Goal: Information Seeking & Learning: Learn about a topic

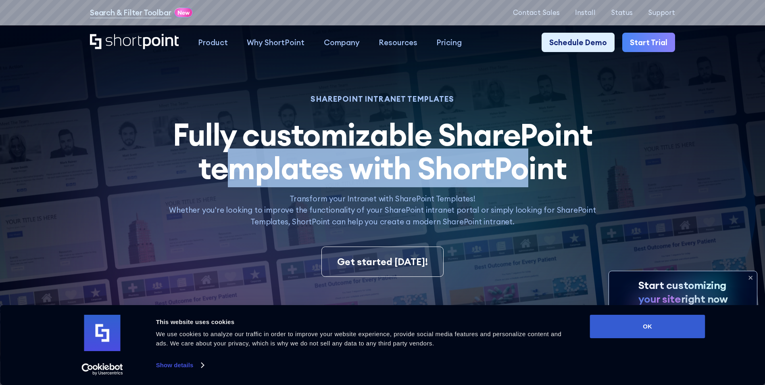
drag, startPoint x: 281, startPoint y: 166, endPoint x: 521, endPoint y: 162, distance: 240.4
click at [521, 162] on span "Fully customizable SharePoint templates with ShortPoint" at bounding box center [382, 151] width 419 height 72
drag, startPoint x: 521, startPoint y: 162, endPoint x: 502, endPoint y: 167, distance: 20.1
click at [502, 167] on span "Fully customizable SharePoint templates with ShortPoint" at bounding box center [382, 151] width 419 height 72
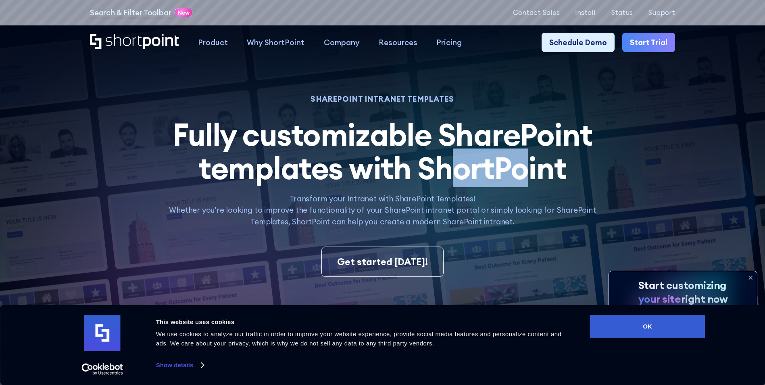
drag, startPoint x: 455, startPoint y: 162, endPoint x: 516, endPoint y: 160, distance: 60.9
click at [518, 161] on span "Fully customizable SharePoint templates with ShortPoint" at bounding box center [382, 151] width 419 height 72
drag, startPoint x: 516, startPoint y: 160, endPoint x: 464, endPoint y: 137, distance: 57.0
click at [464, 137] on span "Fully customizable SharePoint templates with ShortPoint" at bounding box center [382, 151] width 419 height 72
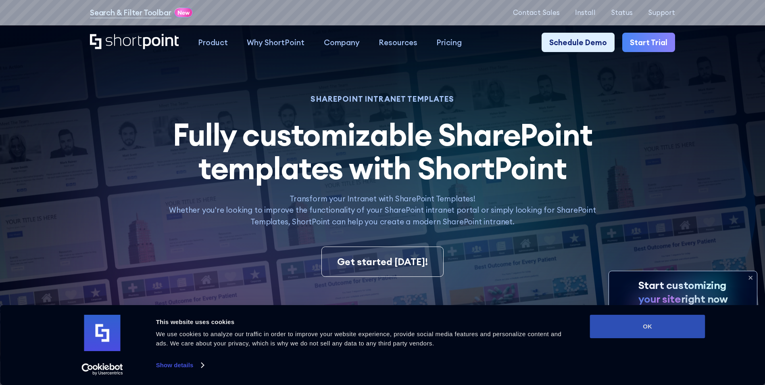
click at [652, 331] on button "OK" at bounding box center [647, 326] width 115 height 23
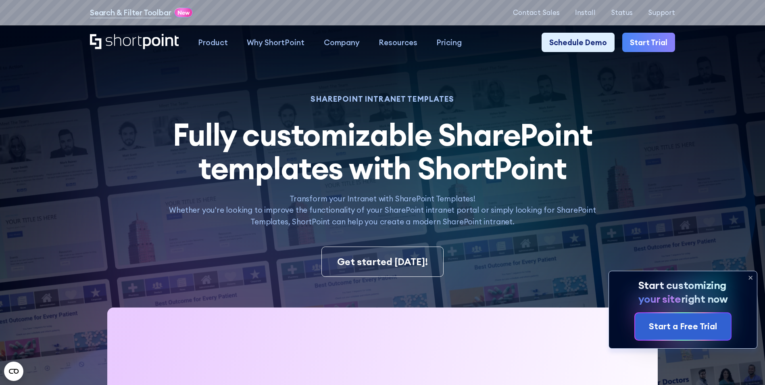
click at [751, 276] on icon at bounding box center [750, 277] width 13 height 13
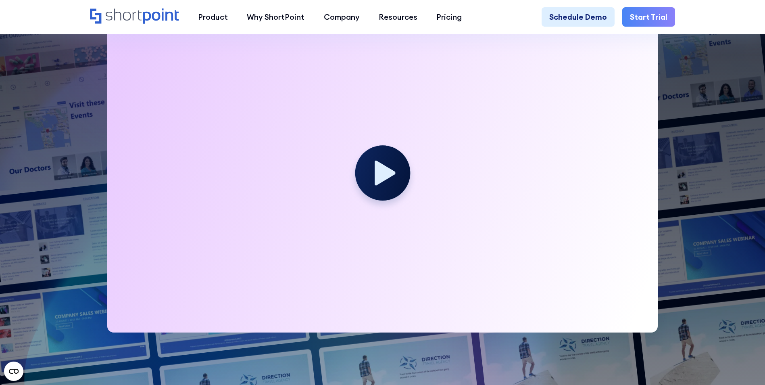
scroll to position [282, 0]
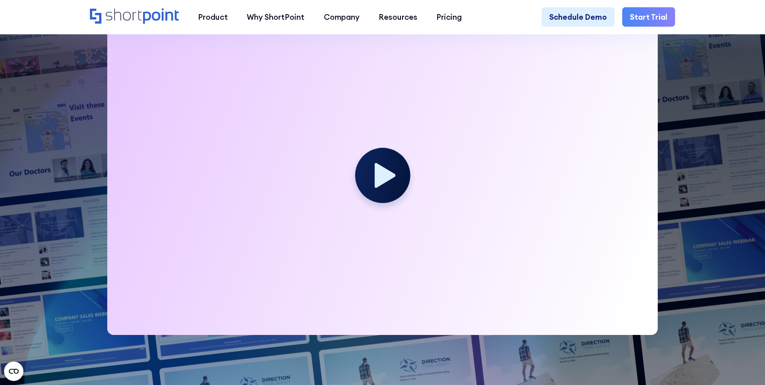
click at [379, 172] on icon at bounding box center [385, 175] width 21 height 25
click at [386, 179] on icon at bounding box center [385, 175] width 21 height 25
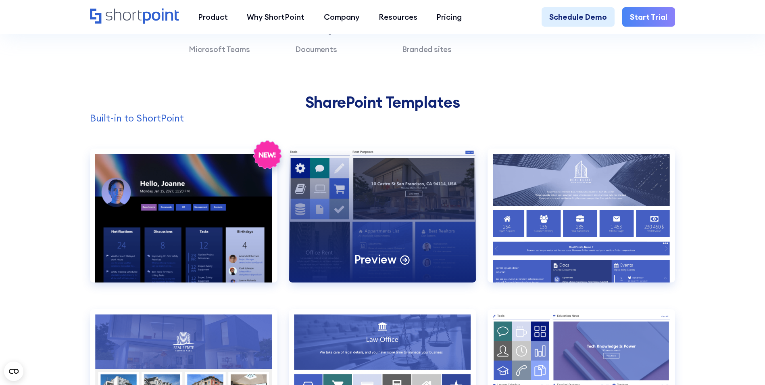
scroll to position [806, 0]
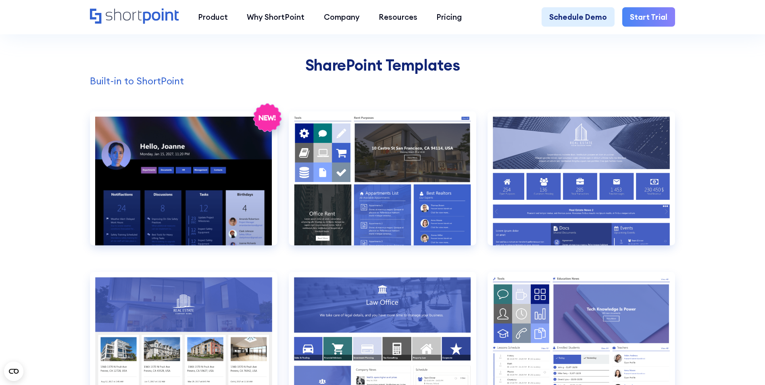
drag, startPoint x: 133, startPoint y: 88, endPoint x: 187, endPoint y: 88, distance: 53.6
click at [187, 88] on p "Built-in to ShortPoint" at bounding box center [382, 81] width 585 height 15
click at [157, 87] on p "Built-in to ShortPoint" at bounding box center [382, 81] width 585 height 15
click at [154, 88] on p "Built-in to ShortPoint" at bounding box center [382, 81] width 585 height 15
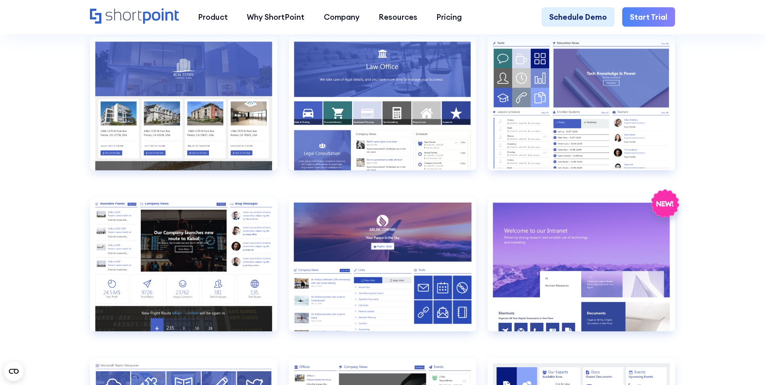
scroll to position [1089, 0]
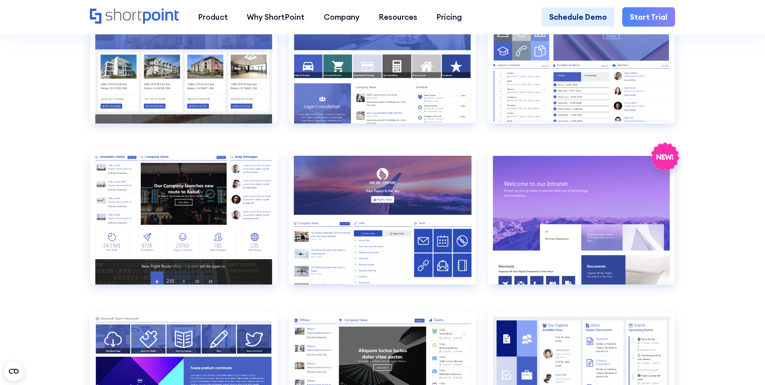
click at [730, 249] on section "SHAREPOINT INTRANET TEMPLATES Fully customizable SharePoint templates with Shor…" at bounding box center [382, 337] width 765 height 2815
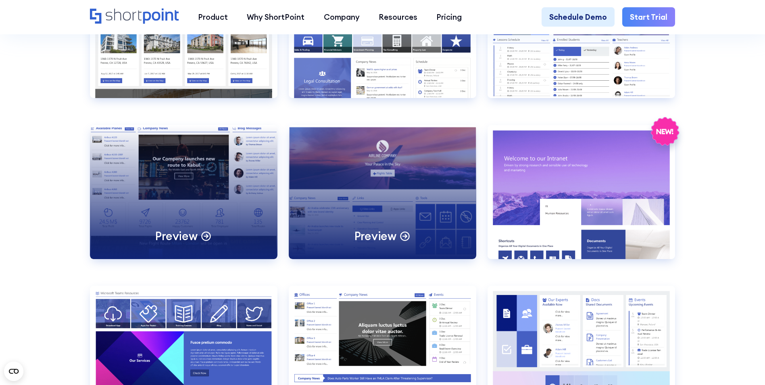
scroll to position [1048, 0]
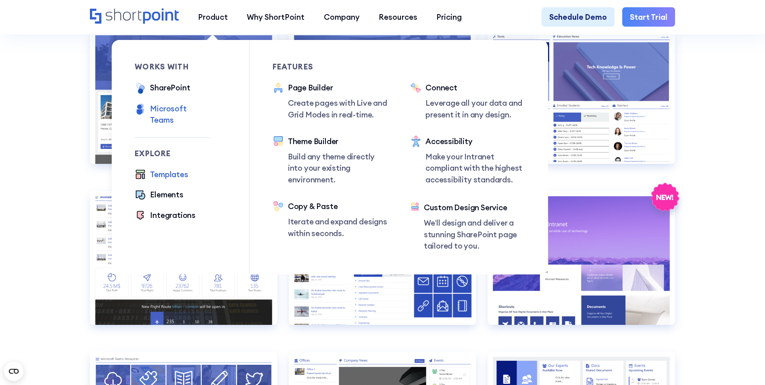
click at [185, 108] on div "Microsoft Teams" at bounding box center [180, 114] width 61 height 23
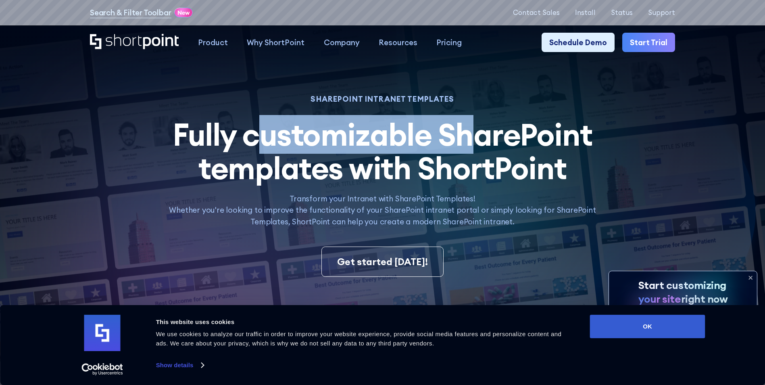
drag, startPoint x: 405, startPoint y: 141, endPoint x: 478, endPoint y: 140, distance: 72.6
click at [478, 140] on span "Fully customizable SharePoint templates with ShortPoint" at bounding box center [382, 151] width 419 height 72
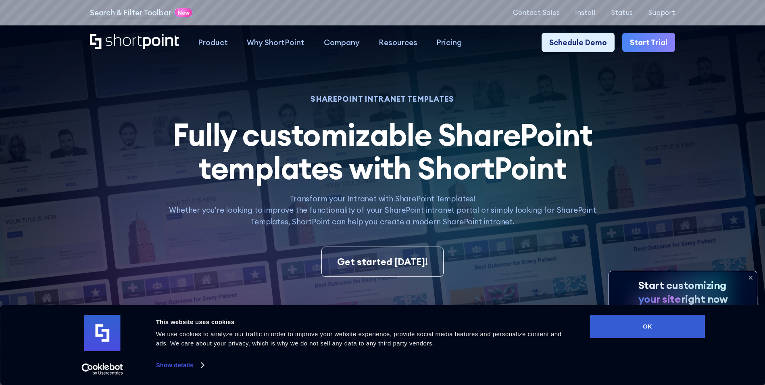
drag, startPoint x: 478, startPoint y: 140, endPoint x: 495, endPoint y: 140, distance: 16.9
click at [495, 140] on span "Fully customizable SharePoint templates with ShortPoint" at bounding box center [382, 151] width 419 height 72
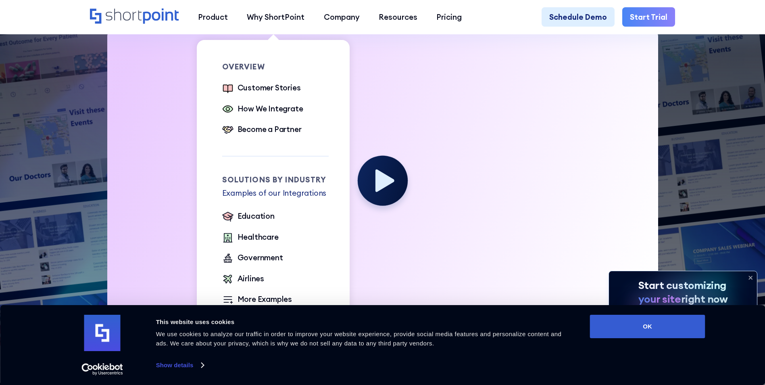
scroll to position [282, 0]
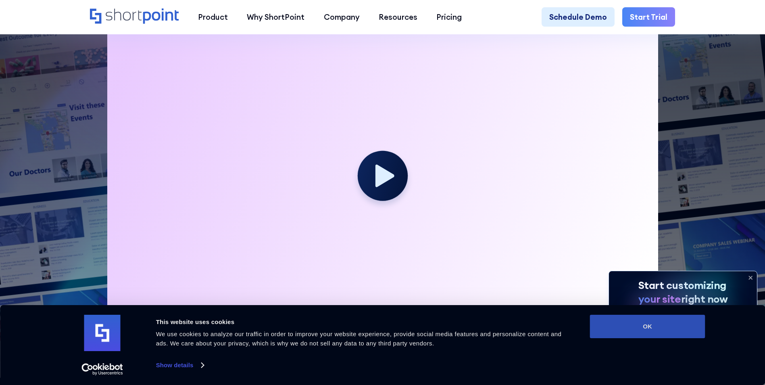
click at [644, 332] on button "OK" at bounding box center [647, 326] width 115 height 23
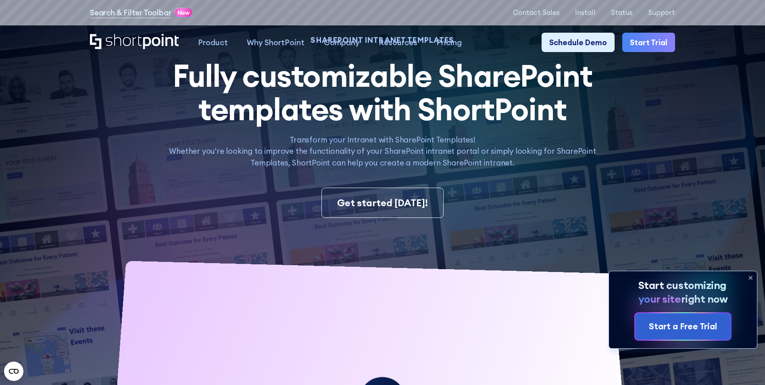
scroll to position [0, 0]
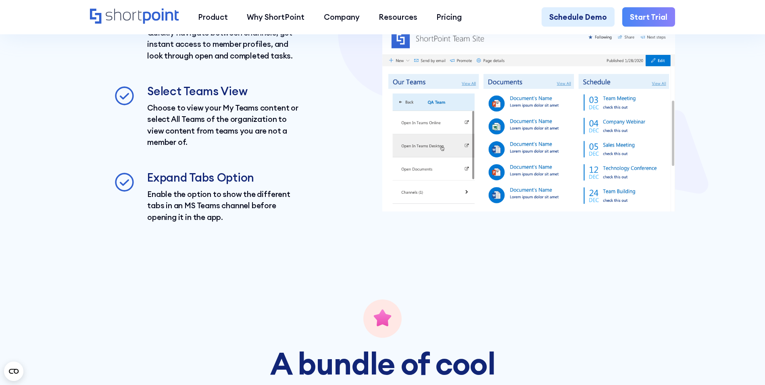
scroll to position [1048, 0]
